Goal: Use online tool/utility: Utilize a website feature to perform a specific function

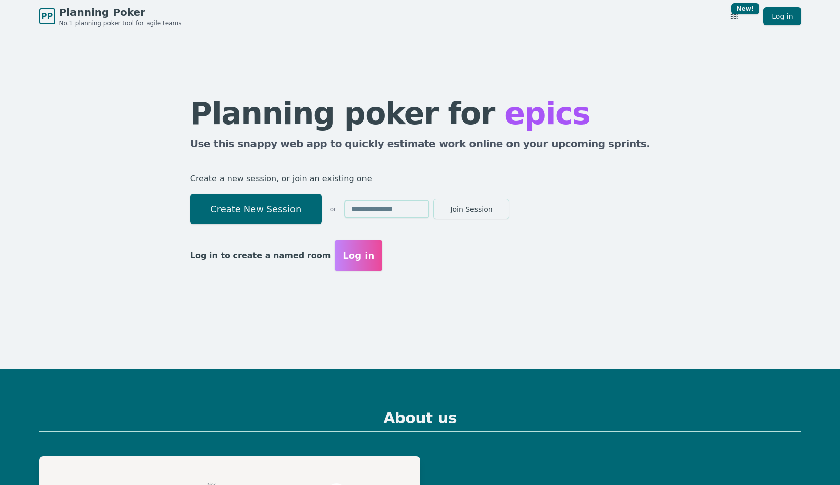
click at [429, 204] on input "text" at bounding box center [386, 209] width 85 height 18
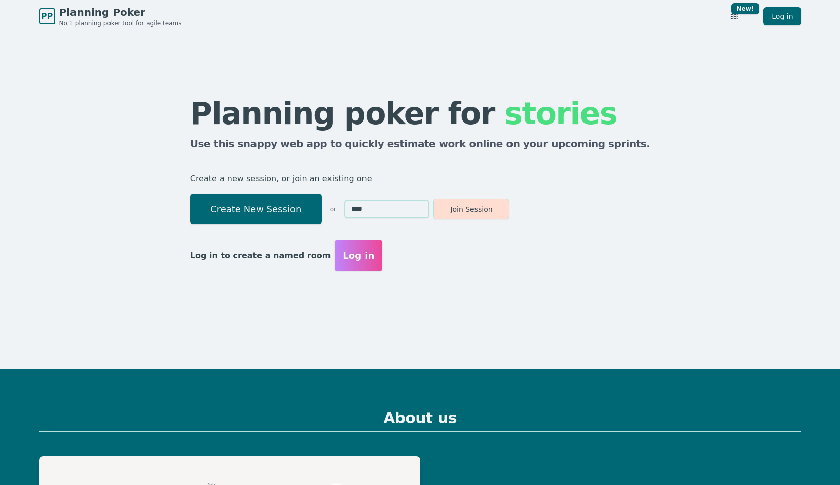
type input "****"
click at [509, 209] on button "Join Session" at bounding box center [471, 209] width 76 height 20
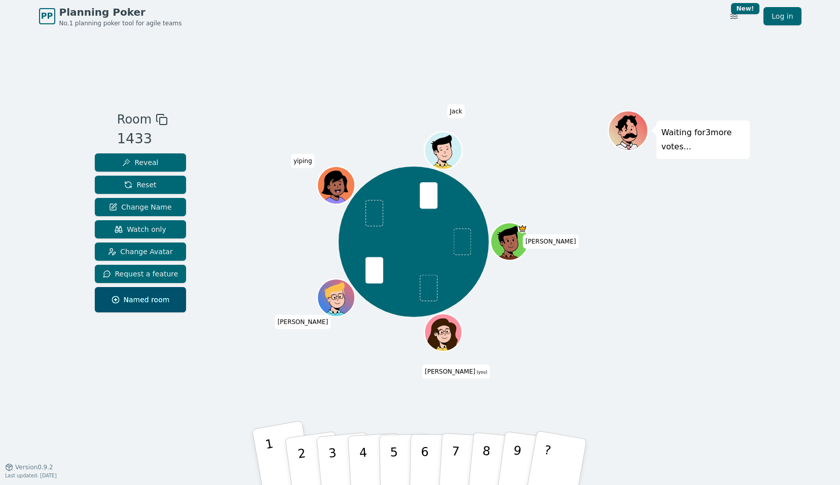
click at [271, 450] on button "1" at bounding box center [282, 463] width 63 height 84
click at [334, 468] on p "3" at bounding box center [332, 463] width 13 height 55
click at [328, 459] on button "3" at bounding box center [344, 463] width 58 height 81
click at [473, 76] on div "Room 1433 Reveal Reset Change Name Watch only Change Avatar Request a feature N…" at bounding box center [420, 249] width 659 height 435
click at [369, 459] on button "4" at bounding box center [374, 462] width 55 height 79
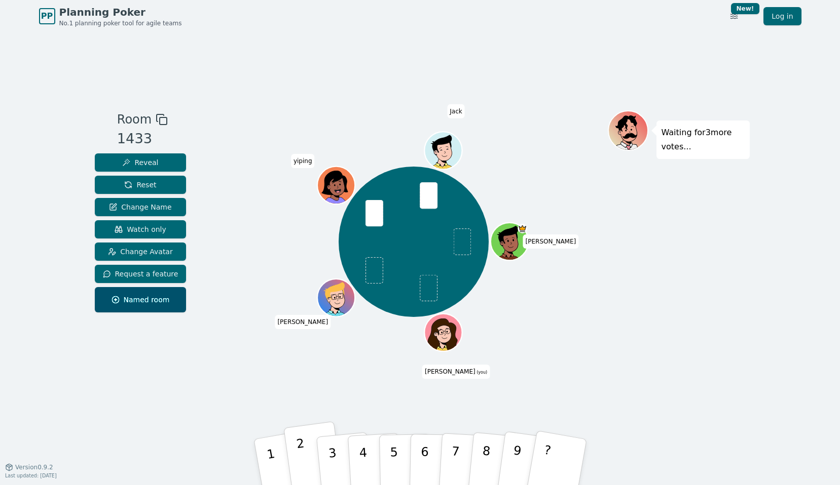
click at [298, 453] on p "2" at bounding box center [302, 463] width 15 height 55
click at [271, 457] on p "1" at bounding box center [272, 464] width 17 height 55
click at [272, 454] on button "1" at bounding box center [282, 463] width 63 height 84
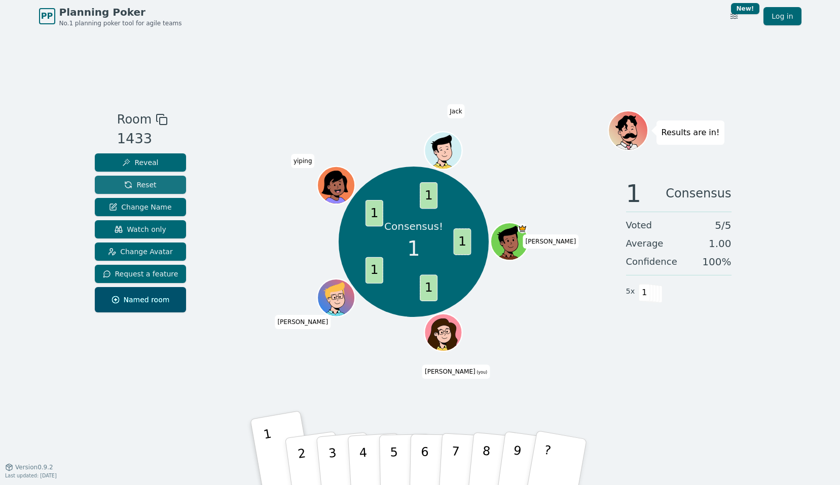
click at [133, 185] on span "Reset" at bounding box center [140, 185] width 32 height 10
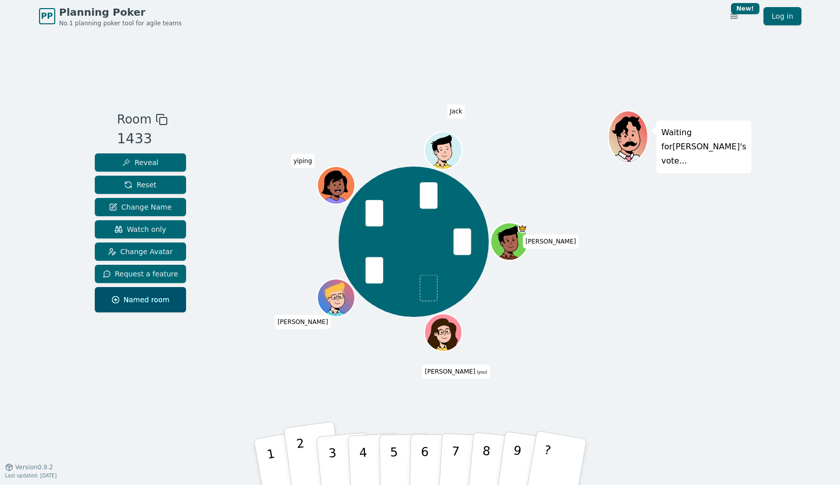
click at [298, 448] on p "2" at bounding box center [302, 463] width 15 height 55
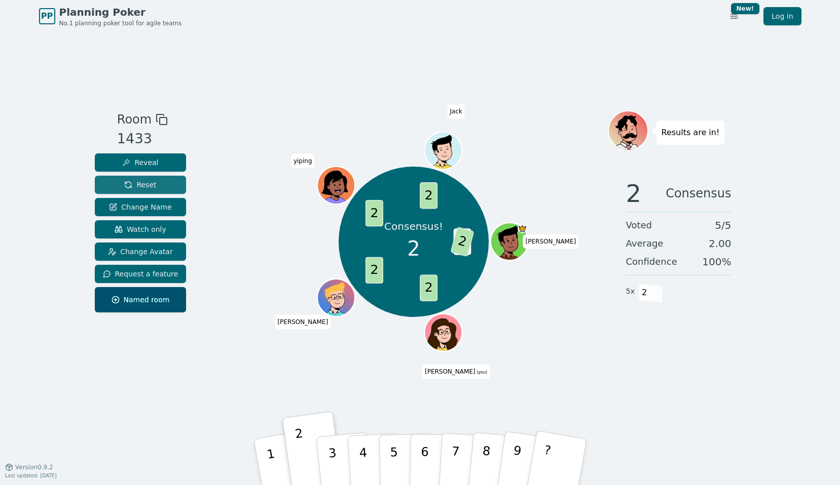
click at [132, 184] on span "Reset" at bounding box center [140, 185] width 32 height 10
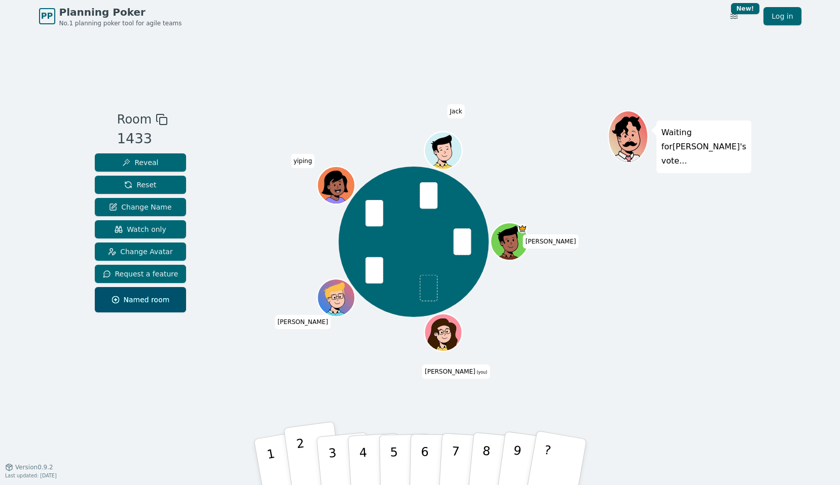
click at [307, 461] on button "2" at bounding box center [313, 463] width 60 height 82
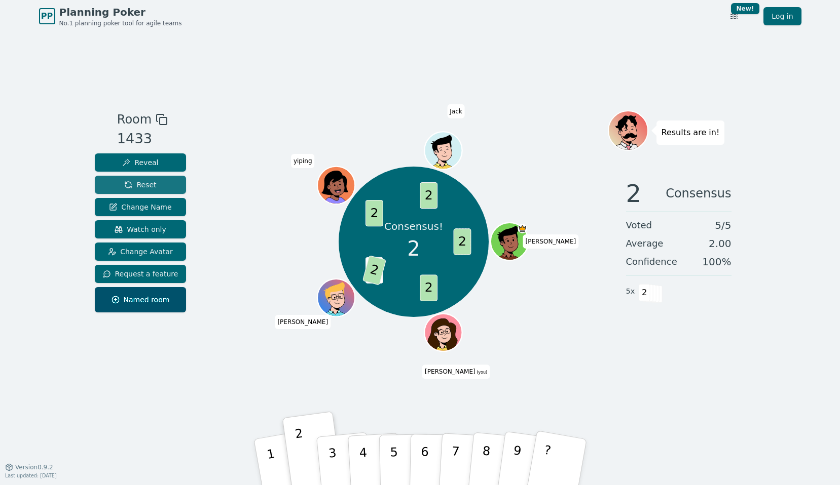
click at [141, 184] on span "Reset" at bounding box center [140, 185] width 32 height 10
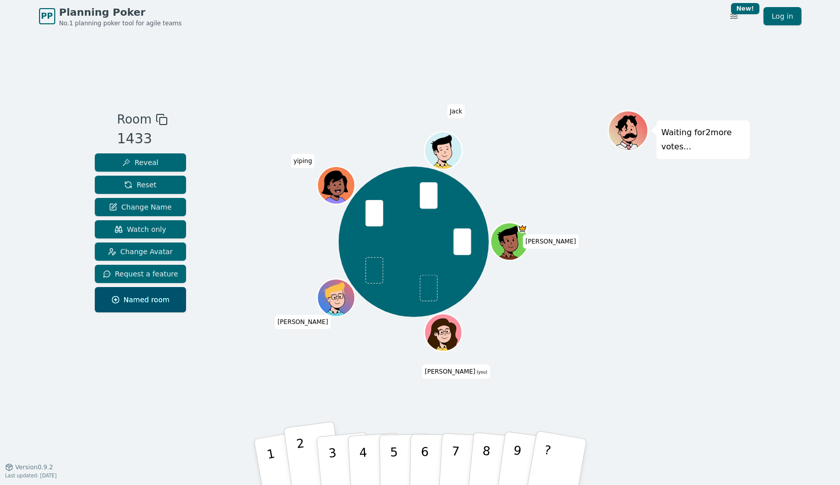
click at [314, 453] on button "2" at bounding box center [313, 463] width 60 height 82
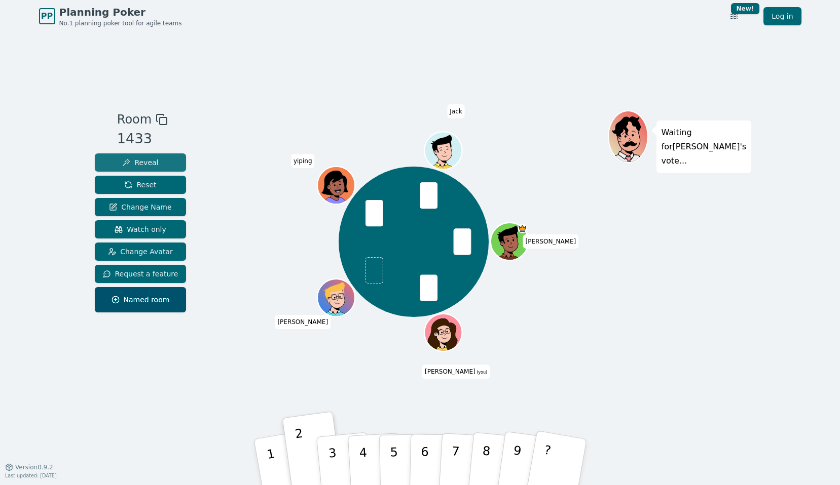
click at [165, 166] on button "Reveal" at bounding box center [141, 163] width 92 height 18
